Goal: Information Seeking & Learning: Check status

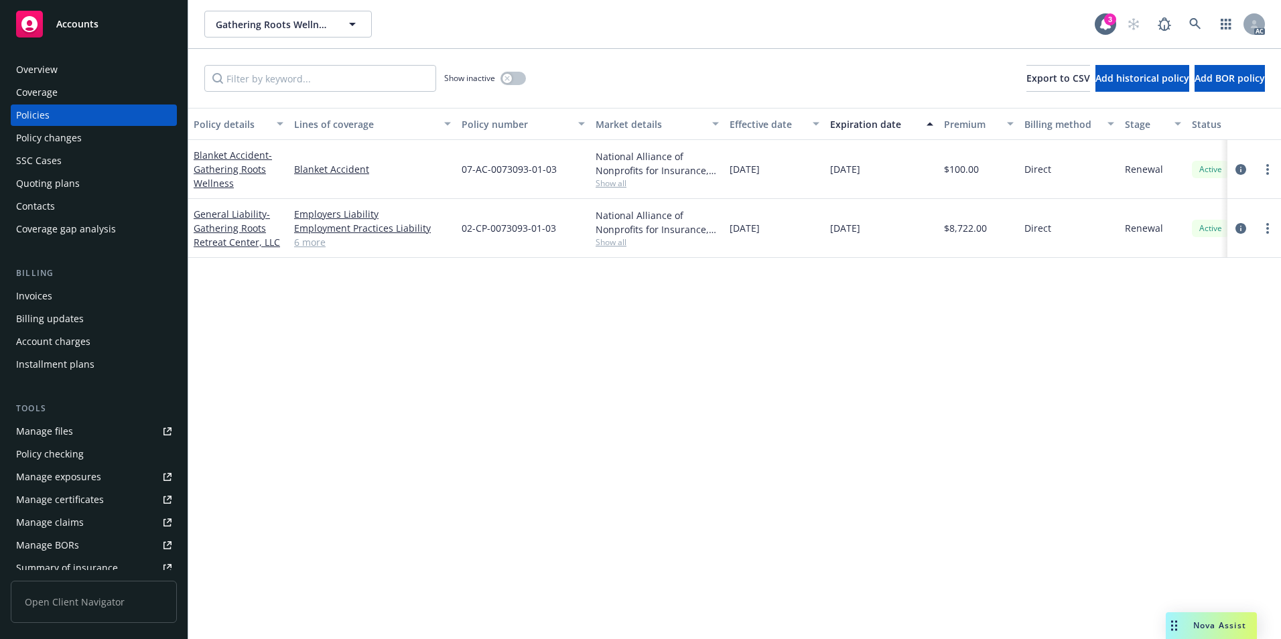
drag, startPoint x: 678, startPoint y: 460, endPoint x: 703, endPoint y: 386, distance: 78.4
click at [683, 449] on div "Policy details Lines of coverage Policy number Market details Effective date Ex…" at bounding box center [734, 373] width 1093 height 531
